Goal: Task Accomplishment & Management: Use online tool/utility

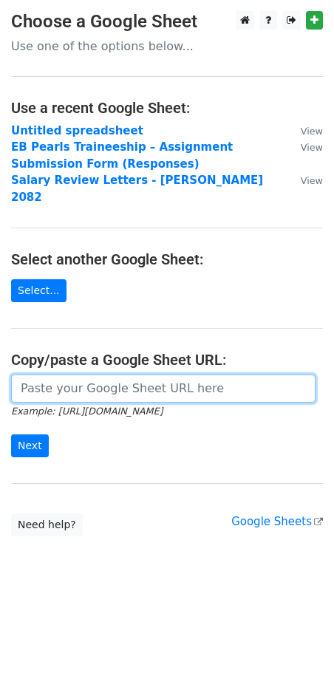
click at [52, 383] on input "url" at bounding box center [163, 389] width 305 height 28
paste input "https://docs.google.com/spreadsheets/d/1YGtNylBxw-5xkZNmEZVL_Kk2NrCxFanrvfVxYmi…"
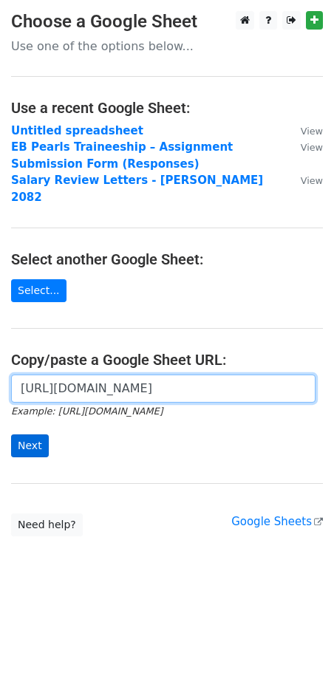
type input "https://docs.google.com/spreadsheets/d/1YGtNylBxw-5xkZNmEZVL_Kk2NrCxFanrvfVxYmi…"
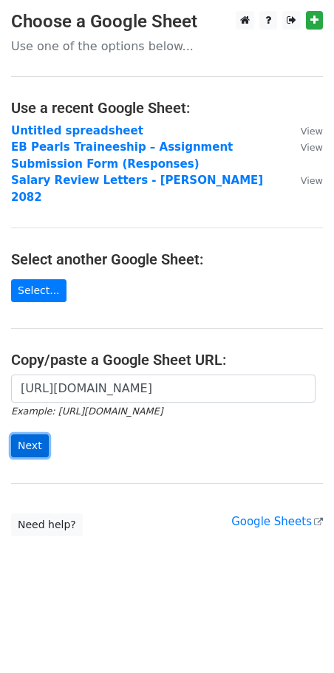
click at [24, 435] on input "Next" at bounding box center [30, 446] width 38 height 23
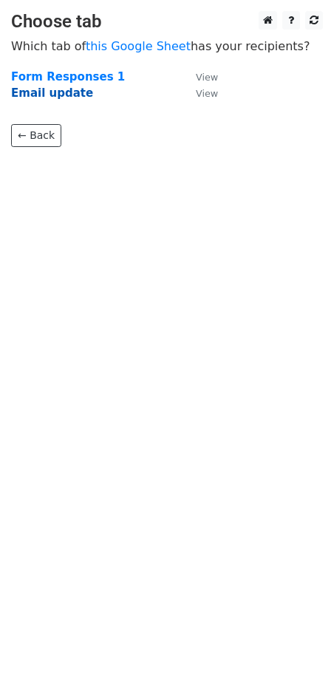
click at [62, 92] on strong "Email update" at bounding box center [52, 92] width 82 height 13
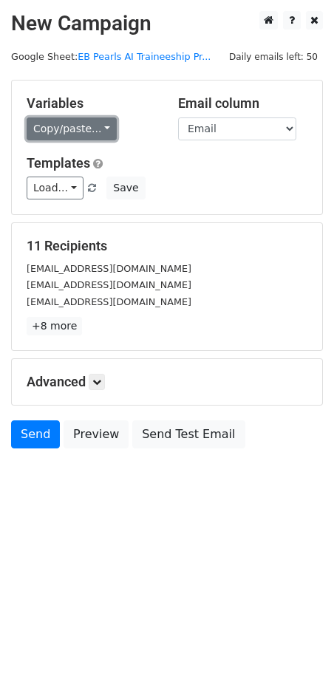
click at [84, 127] on link "Copy/paste..." at bounding box center [72, 129] width 90 height 23
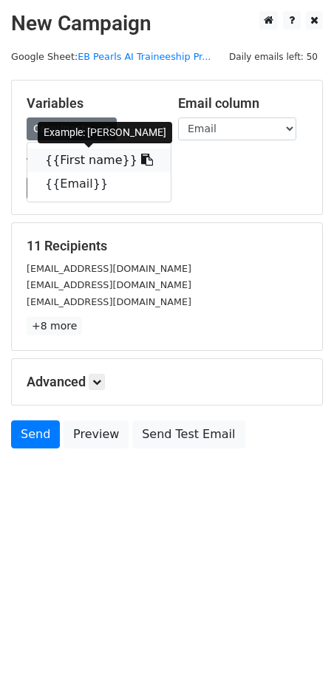
click at [86, 158] on link "{{First name}}" at bounding box center [98, 161] width 143 height 24
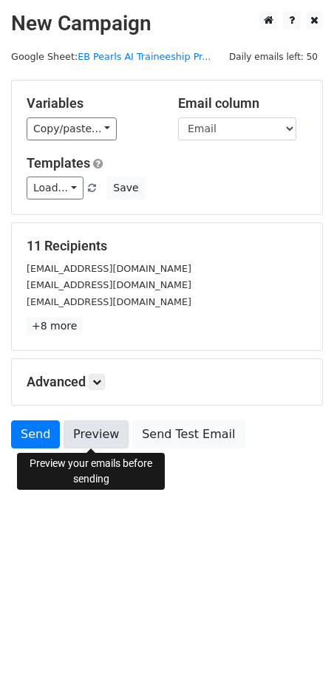
click at [100, 432] on link "Preview" at bounding box center [96, 435] width 65 height 28
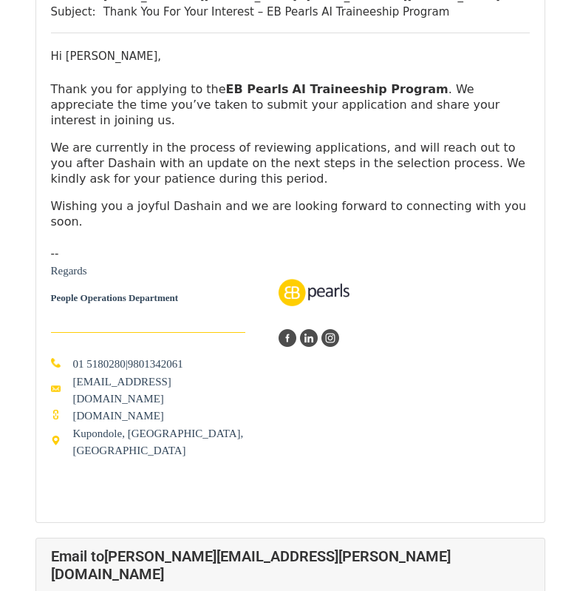
scroll to position [5776, 0]
